Goal: Find specific page/section: Find specific page/section

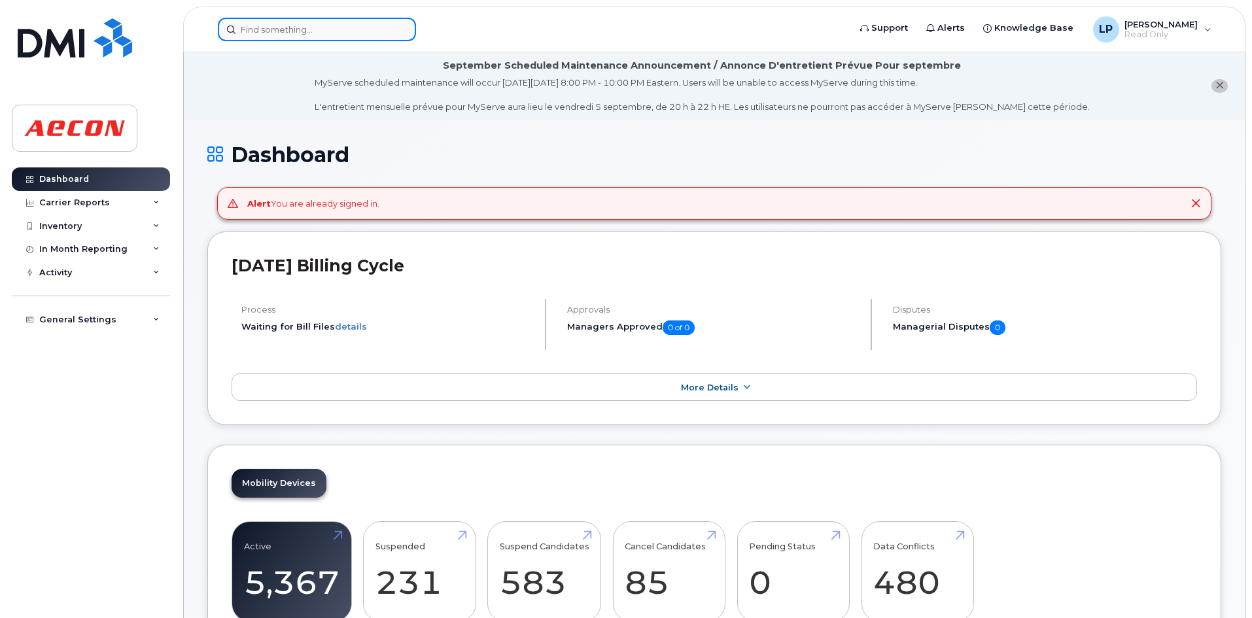
click at [297, 27] on input at bounding box center [317, 30] width 198 height 24
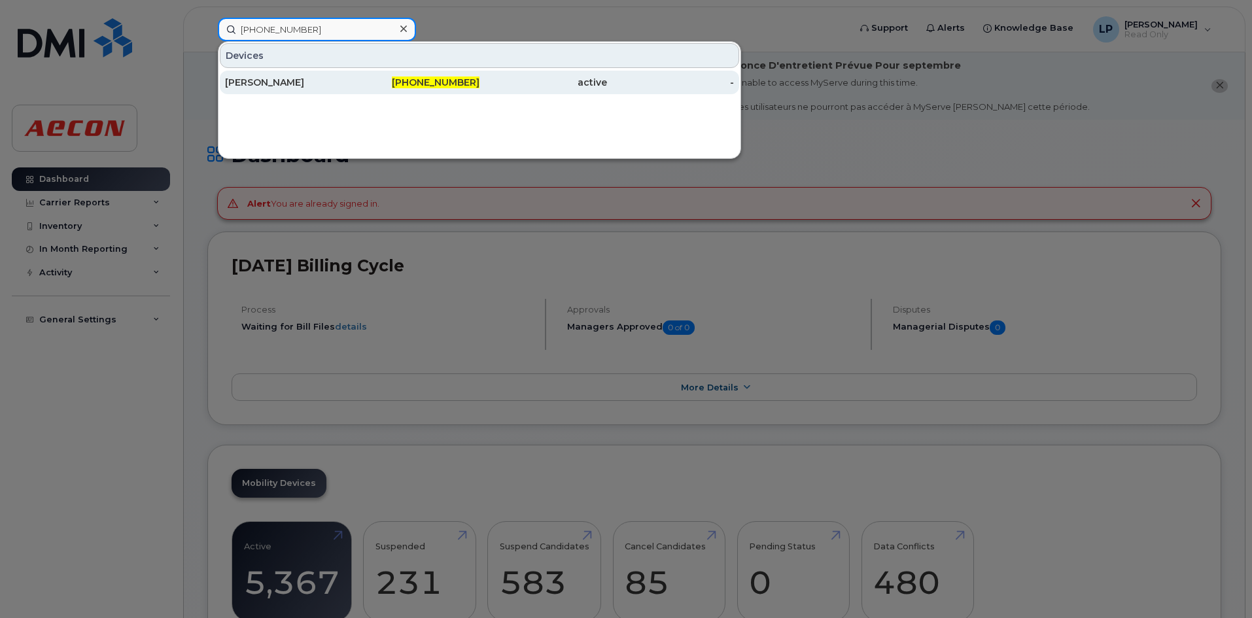
type input "[PHONE_NUMBER]"
click at [298, 86] on div "[PERSON_NAME]" at bounding box center [289, 82] width 128 height 13
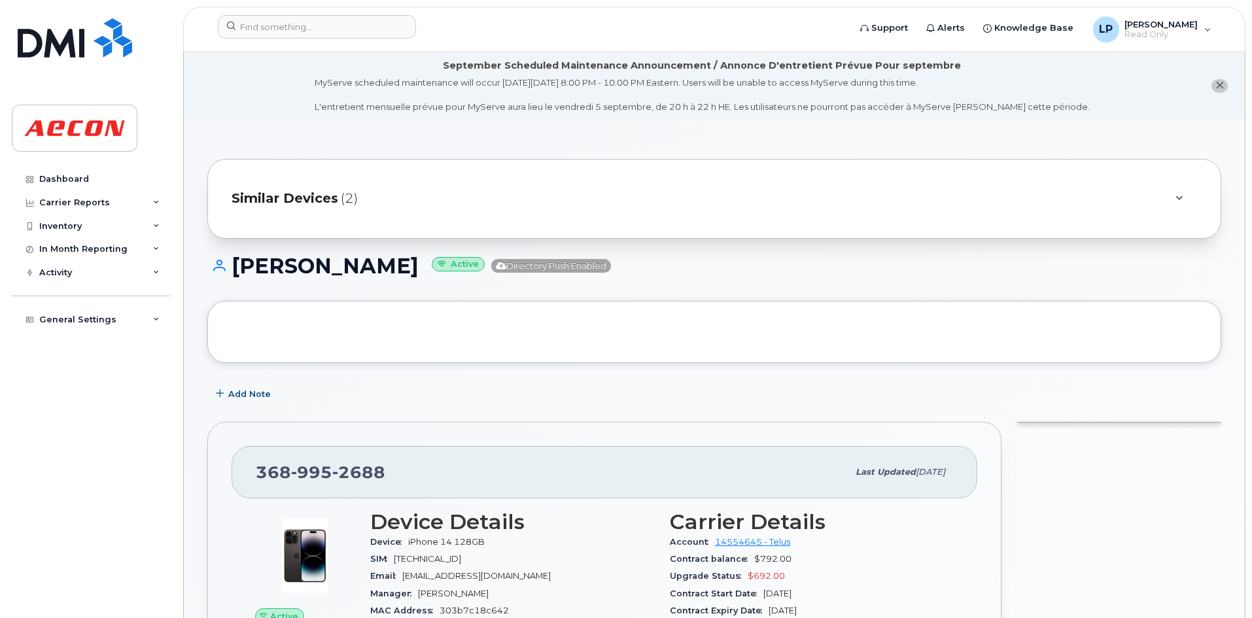
click at [354, 186] on div "Similar Devices (2)" at bounding box center [696, 198] width 929 height 31
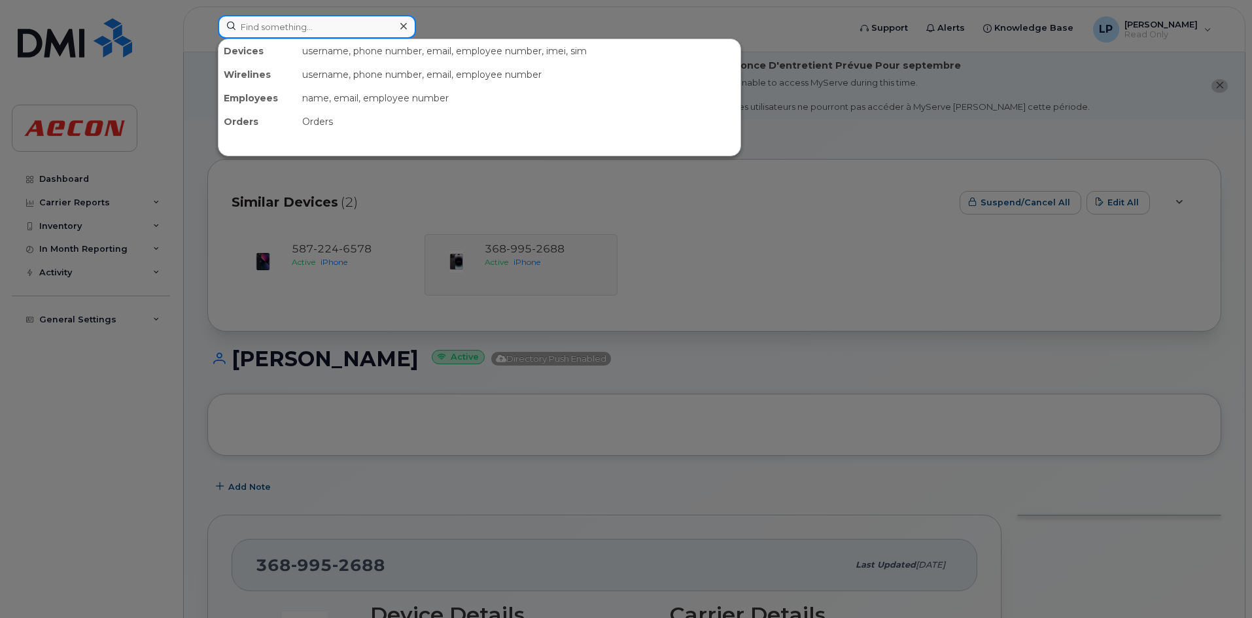
click at [296, 27] on input at bounding box center [317, 27] width 198 height 24
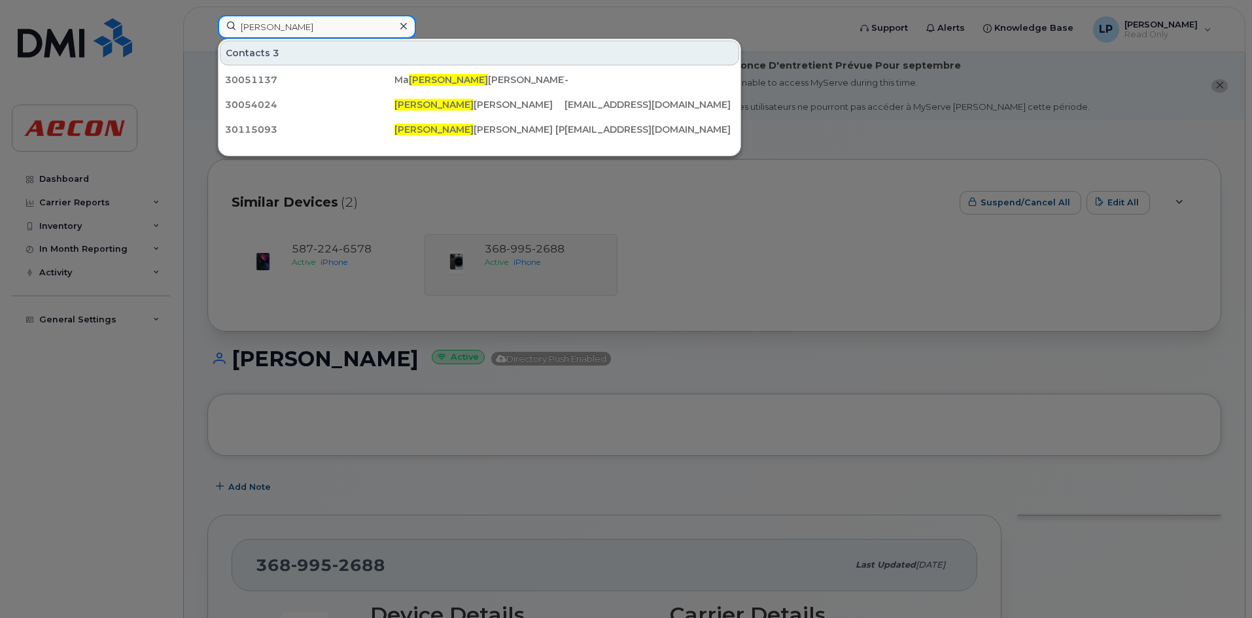
type input "[PERSON_NAME]"
